Goal: Find specific page/section: Find specific page/section

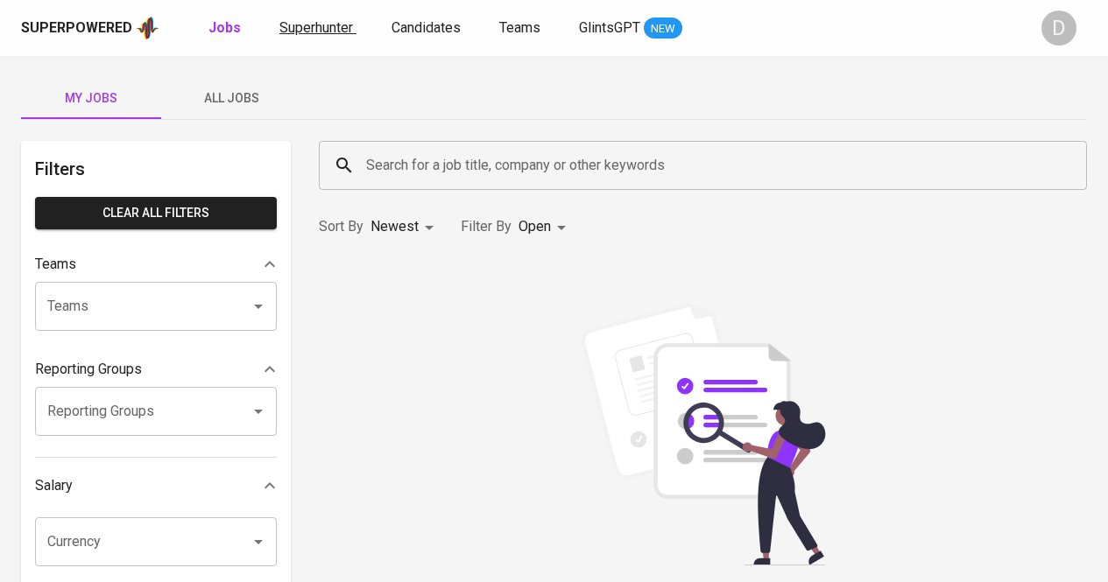
click at [303, 20] on span "Superhunter" at bounding box center [316, 27] width 74 height 17
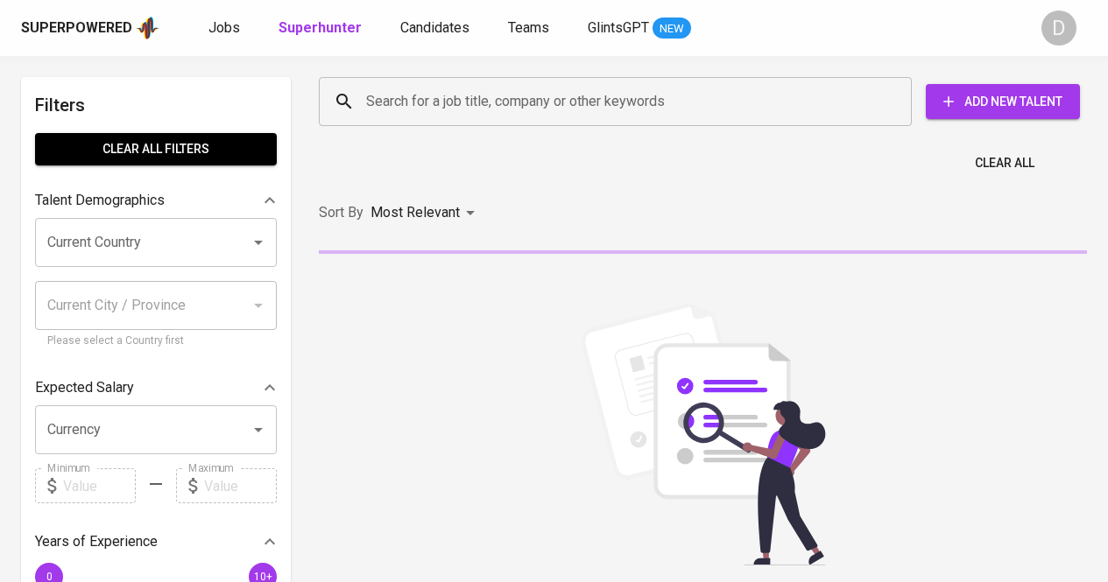
click at [650, 111] on input "Search for a job title, company or other keywords" at bounding box center [620, 101] width 516 height 33
click at [392, 91] on input "Search for a job title, company or other keywords" at bounding box center [620, 101] width 516 height 33
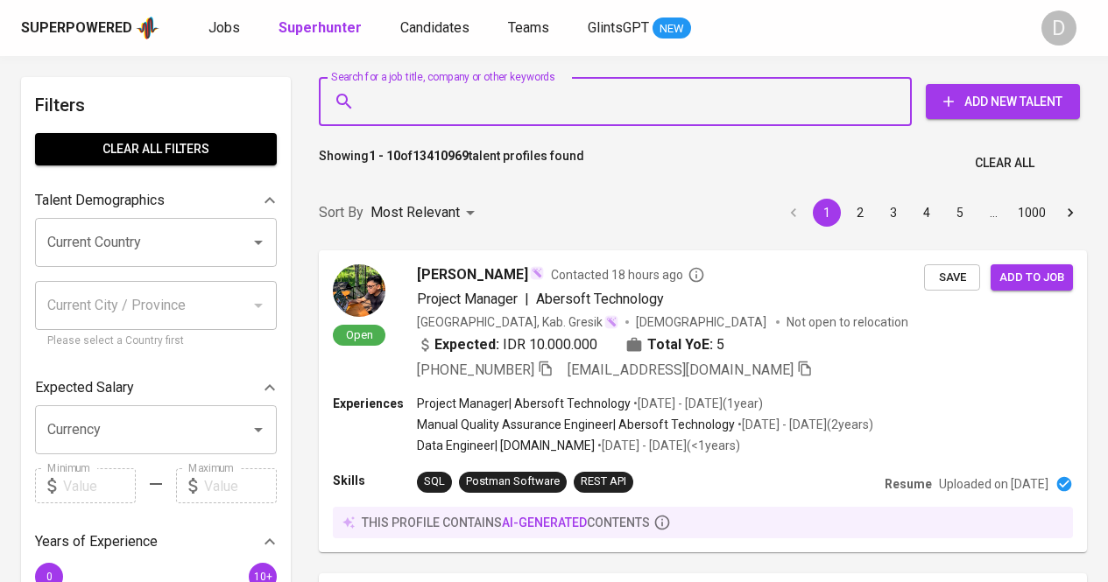
paste input "[PERSON_NAME] [PERSON_NAME]"
type input "[PERSON_NAME] [PERSON_NAME]"
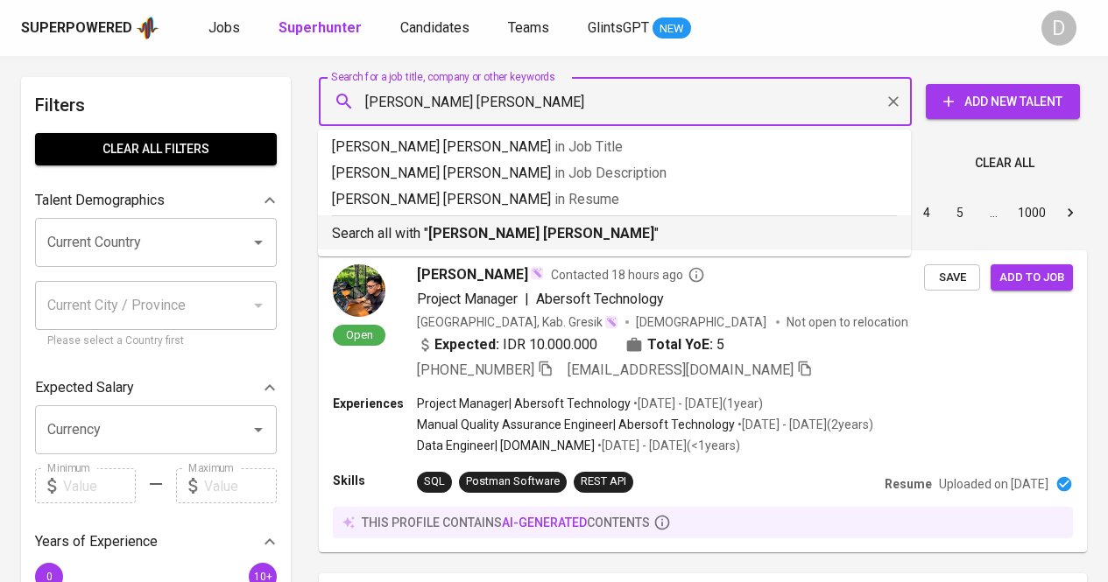
click at [482, 228] on b "[PERSON_NAME] [PERSON_NAME]" at bounding box center [541, 233] width 226 height 17
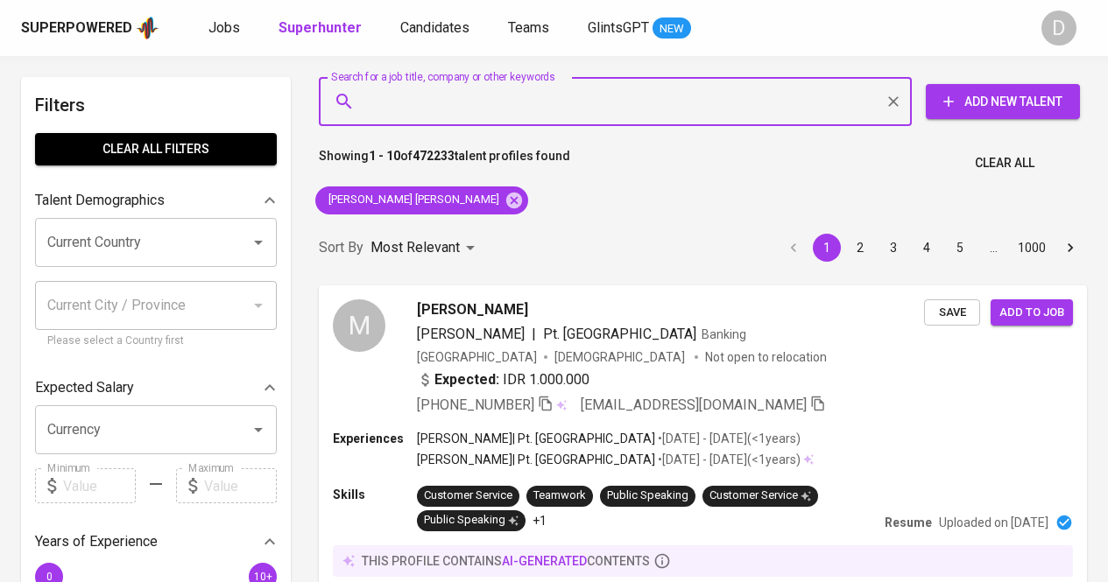
type input "PT ADIDAYA RISET INSTRUMEN INDONESIA"
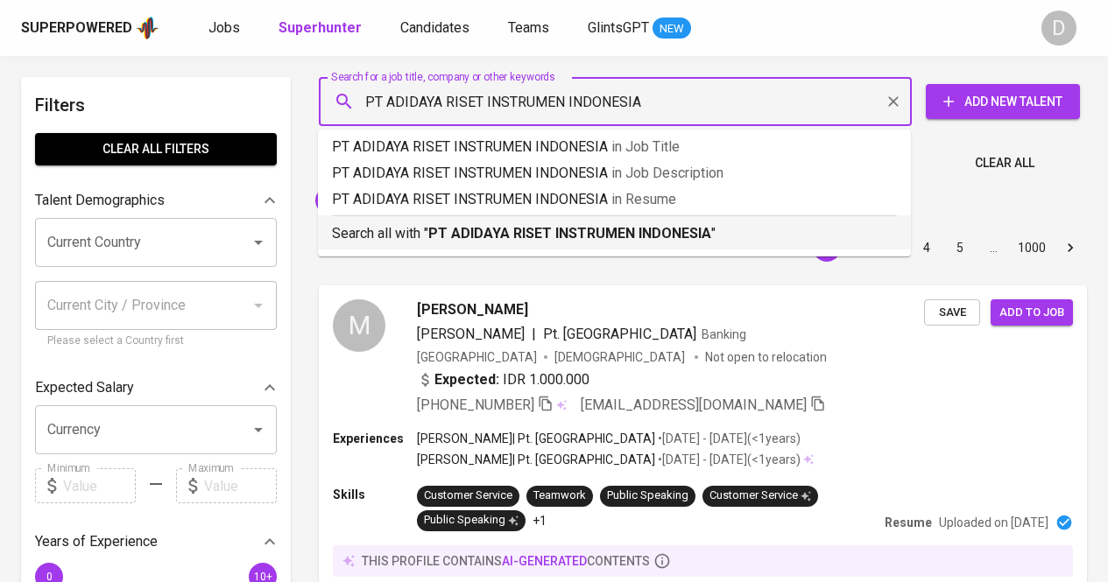
click at [711, 229] on p "Search all with " PT ADIDAYA RISET INSTRUMEN INDONESIA "" at bounding box center [614, 233] width 565 height 21
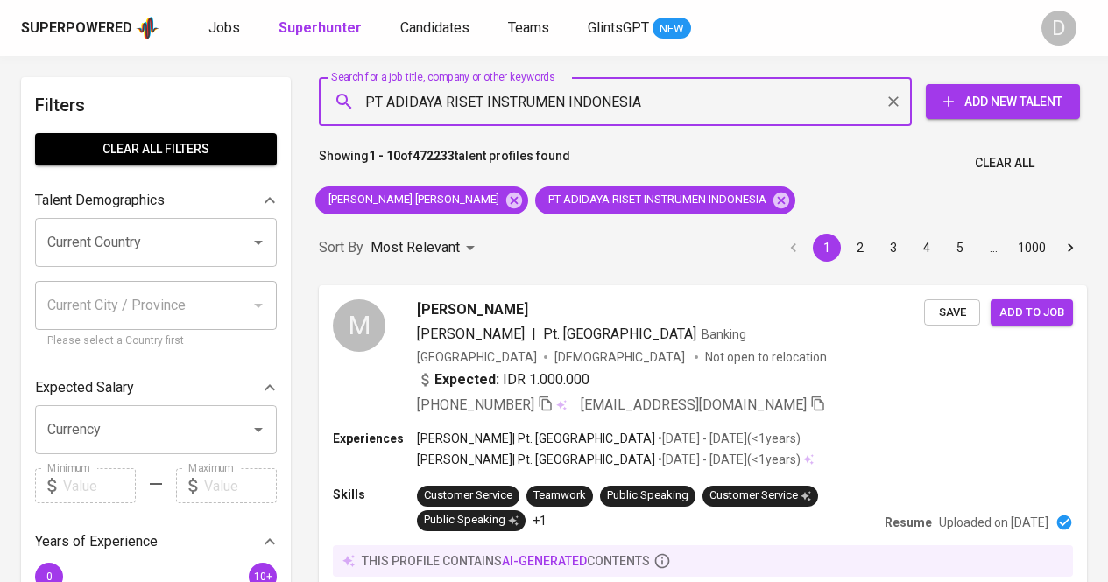
click at [681, 236] on div "Sort By Most Relevant MOST_RELEVANT 1 2 3 4 5 … 1000" at bounding box center [702, 248] width 789 height 53
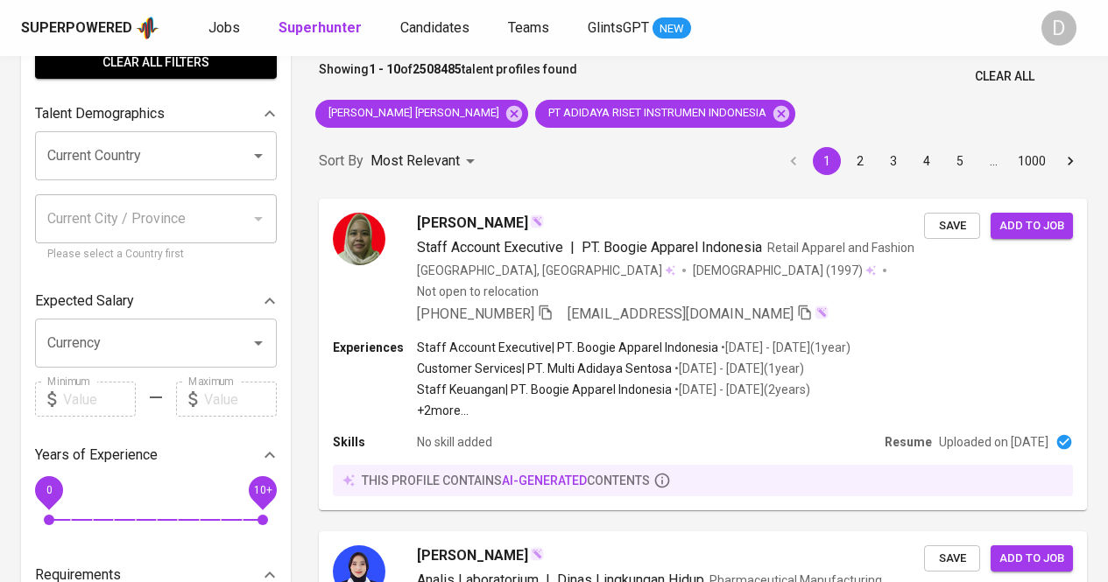
scroll to position [88, 0]
